Goal: Information Seeking & Learning: Understand process/instructions

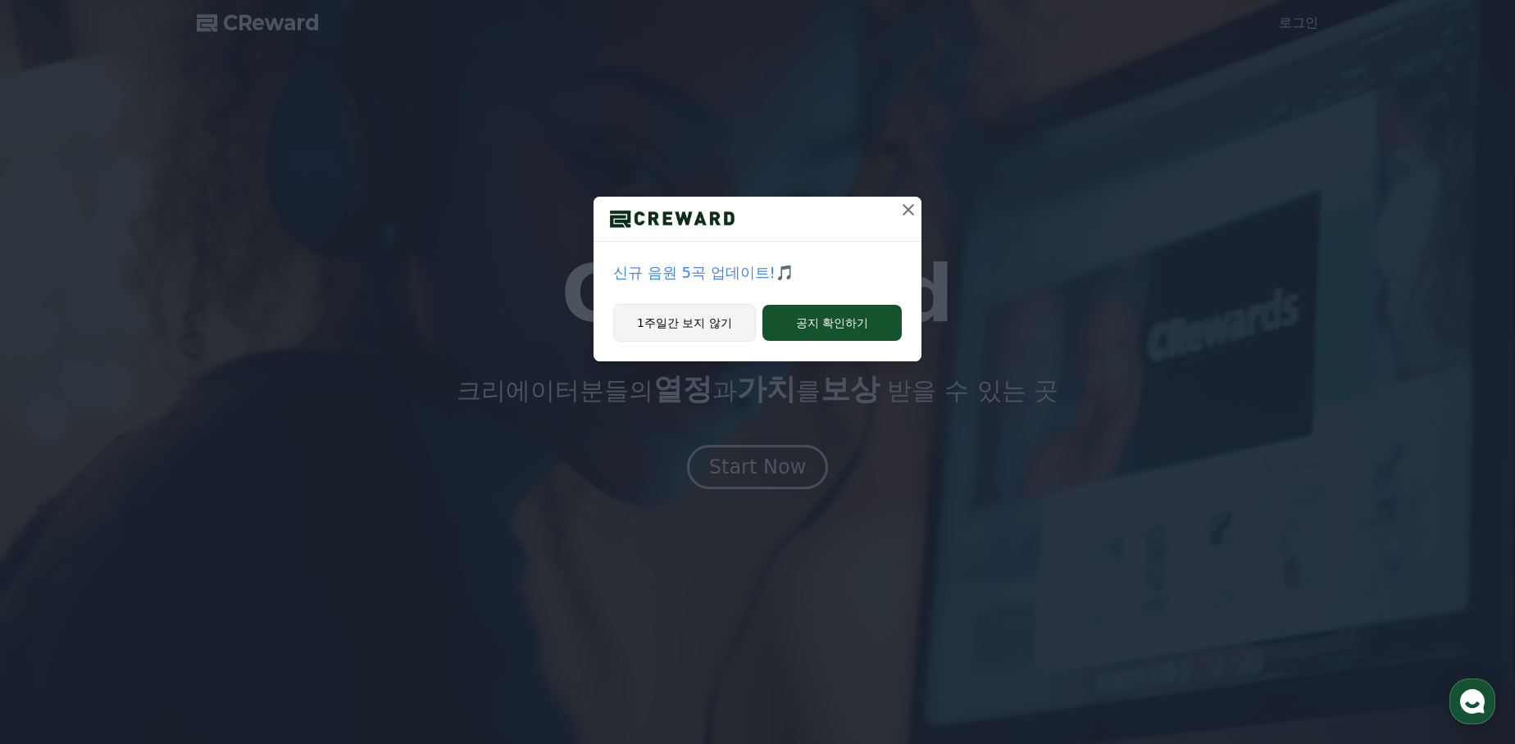
click at [712, 330] on button "1주일간 보지 않기" at bounding box center [684, 323] width 143 height 38
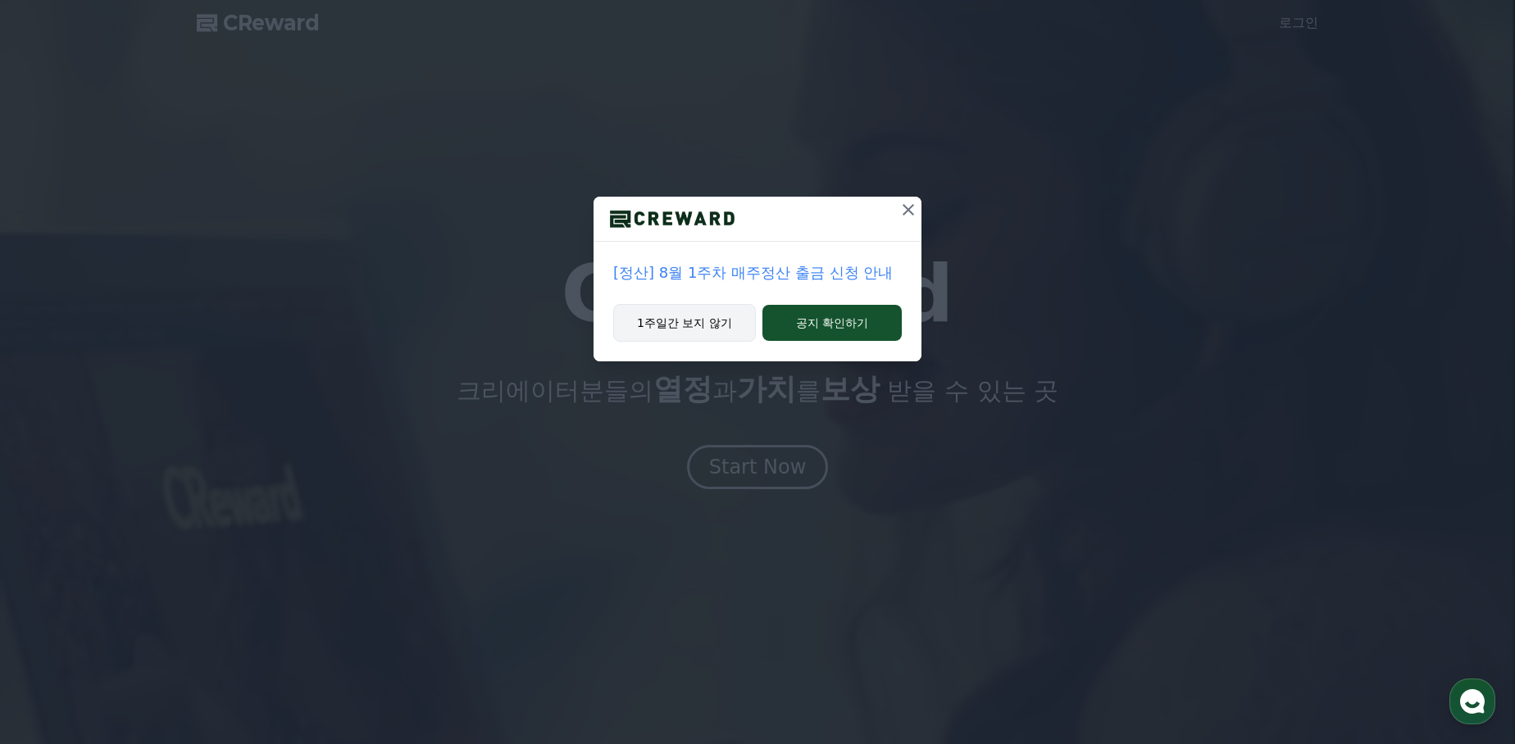
click at [710, 329] on button "1주일간 보지 않기" at bounding box center [684, 323] width 143 height 38
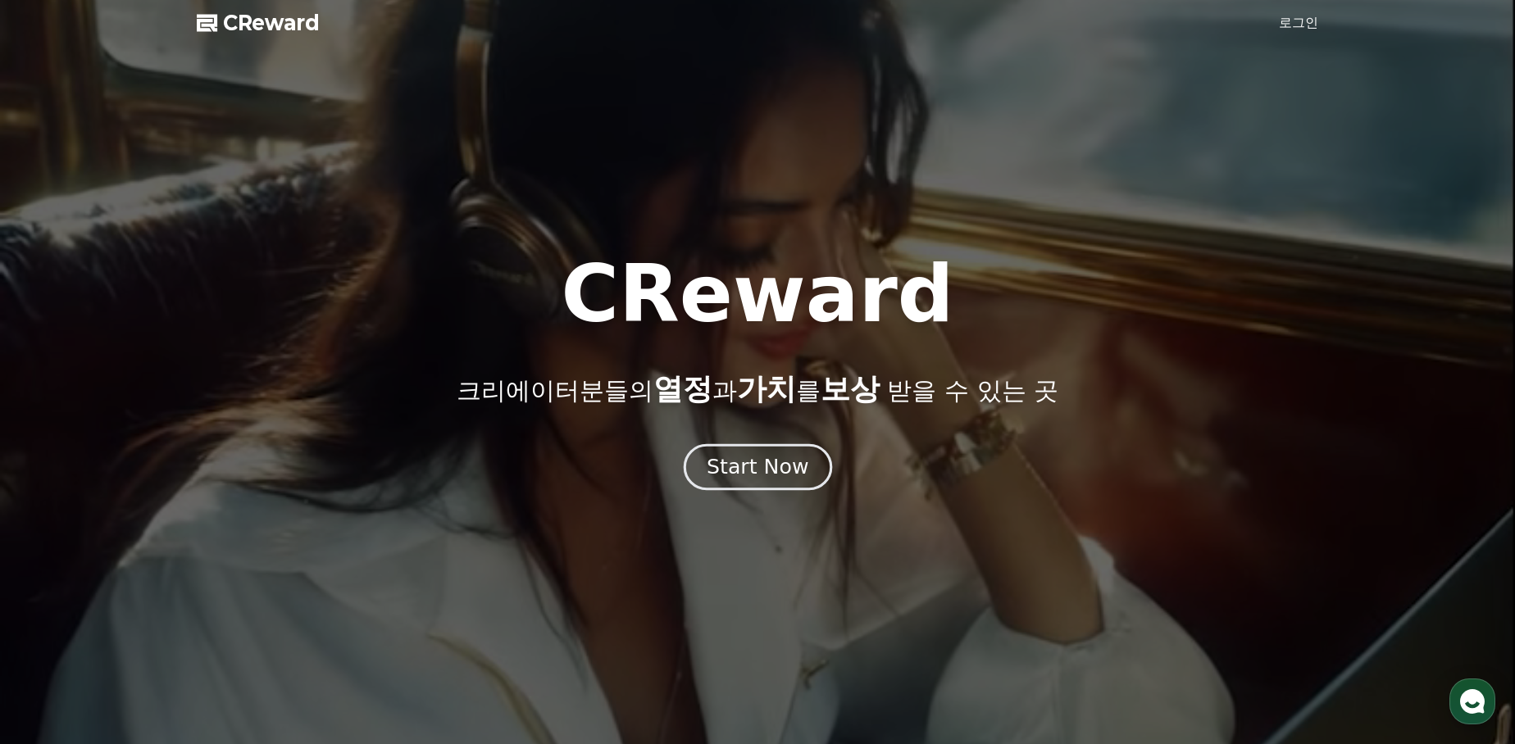
click at [768, 478] on div "Start Now" at bounding box center [758, 467] width 102 height 28
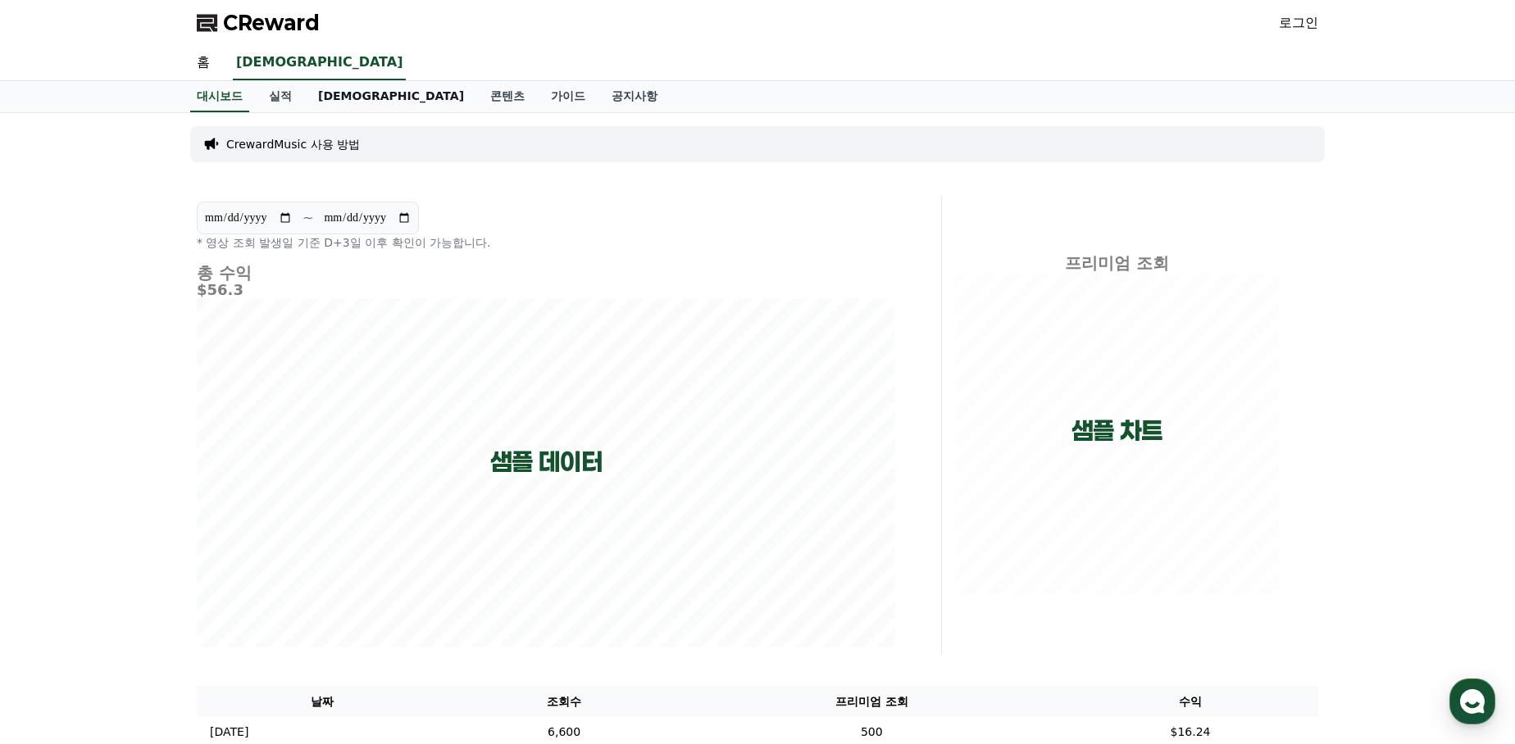
click at [332, 99] on link "[DEMOGRAPHIC_DATA]" at bounding box center [391, 96] width 172 height 31
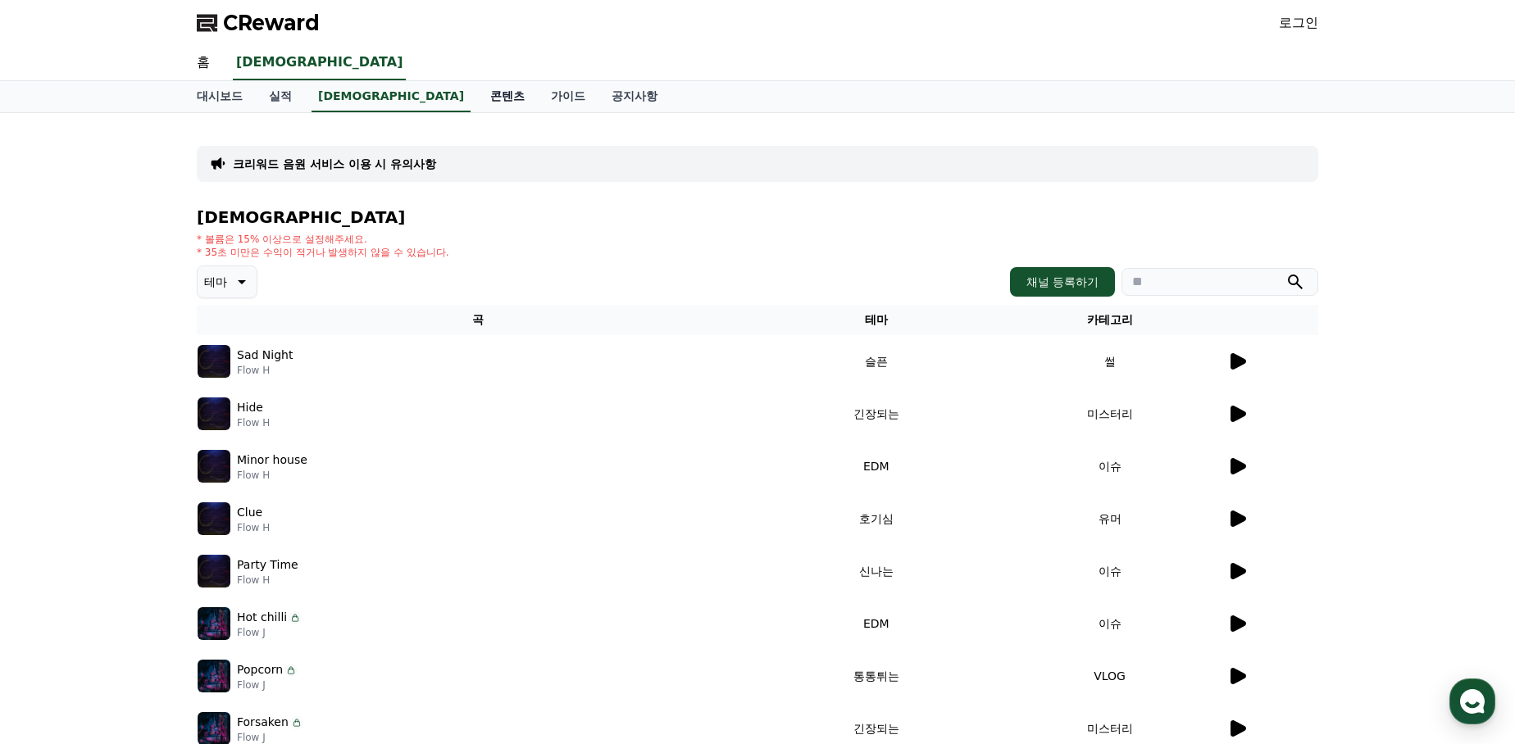
click at [477, 95] on link "콘텐츠" at bounding box center [507, 96] width 61 height 31
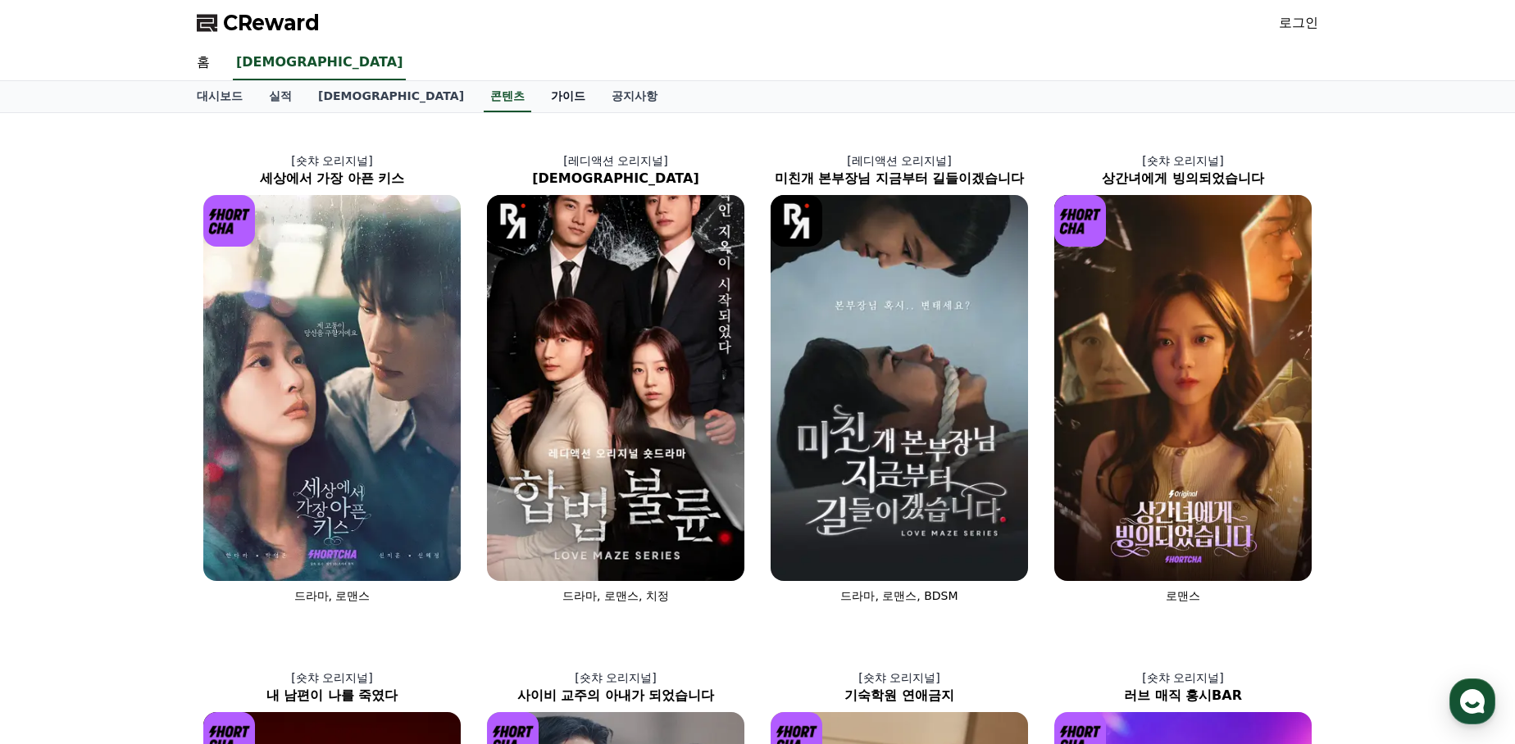
click at [538, 98] on link "가이드" at bounding box center [568, 96] width 61 height 31
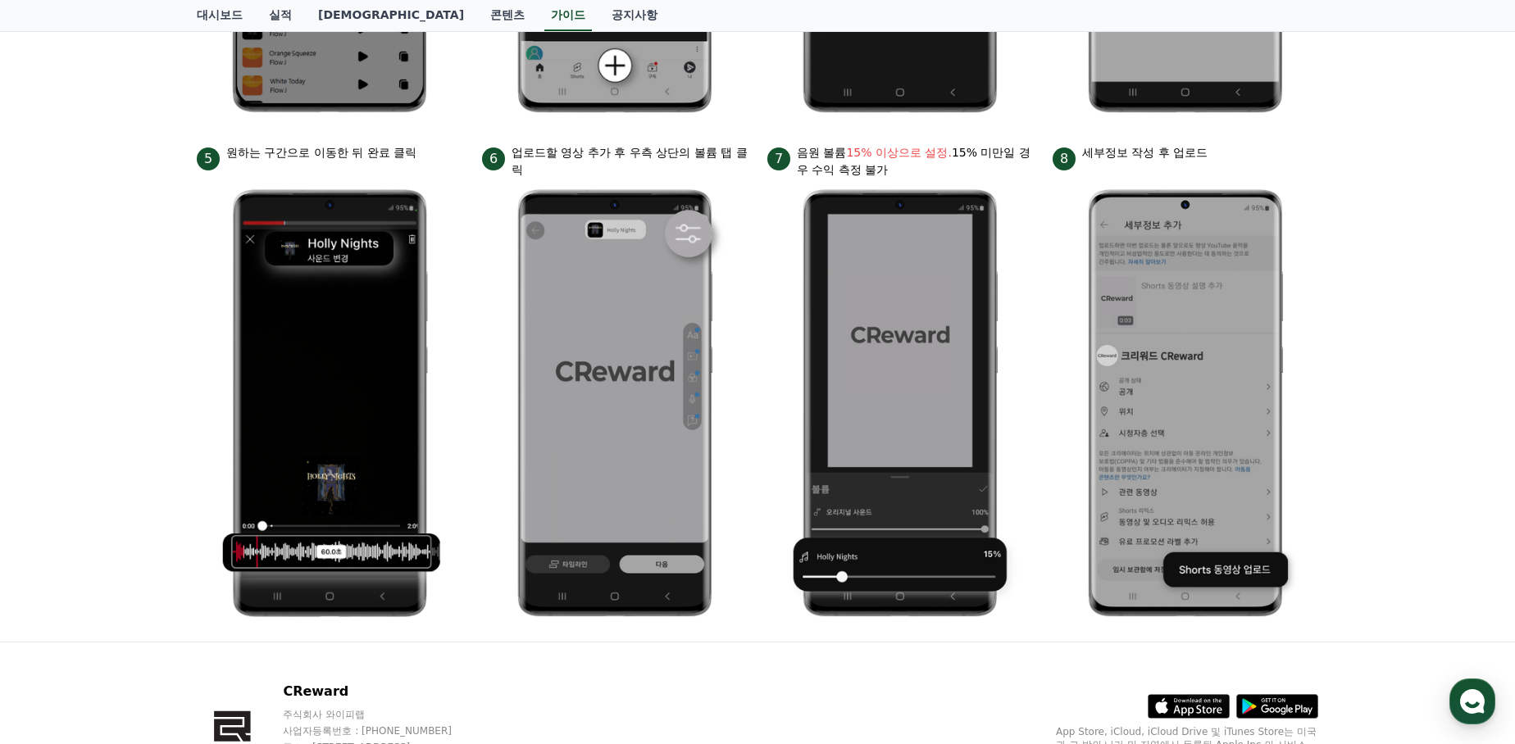
scroll to position [671, 0]
click at [122, 226] on div "안드로이드 아이폰 PC 유튜브 영상만 사용 가능합니다. 진행방법 *영상은 최소 35초 이상으로 업로드하는 것을 권장합니다. 1 크리워드에서 이…" at bounding box center [757, 41] width 1515 height 1199
